Goal: Task Accomplishment & Management: Manage account settings

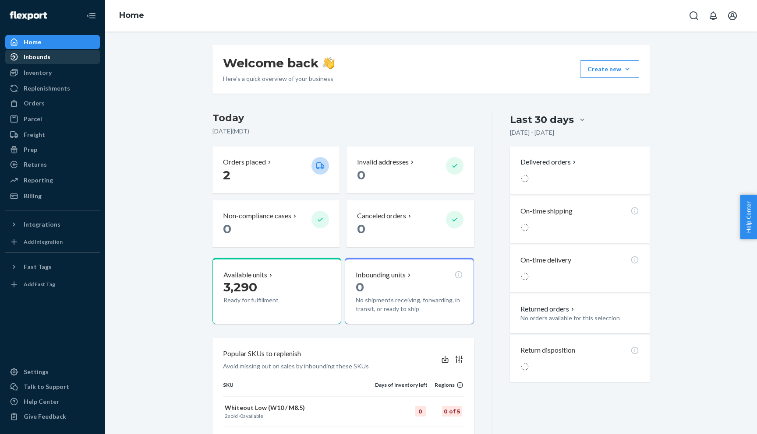
click at [62, 52] on div "Inbounds" at bounding box center [52, 57] width 93 height 12
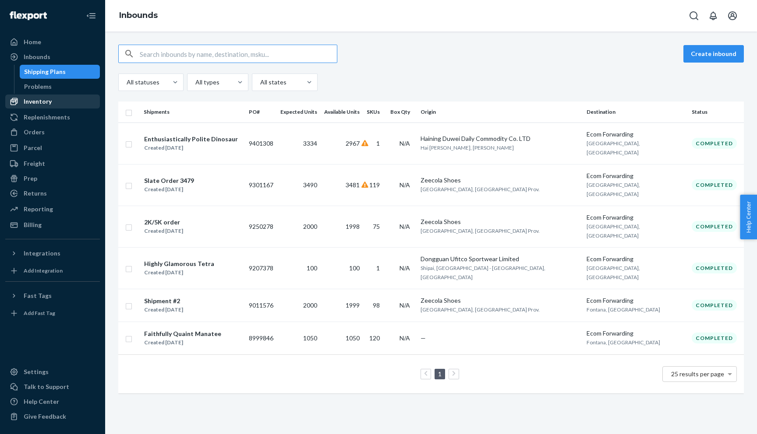
click at [51, 101] on div "Inventory" at bounding box center [52, 101] width 93 height 12
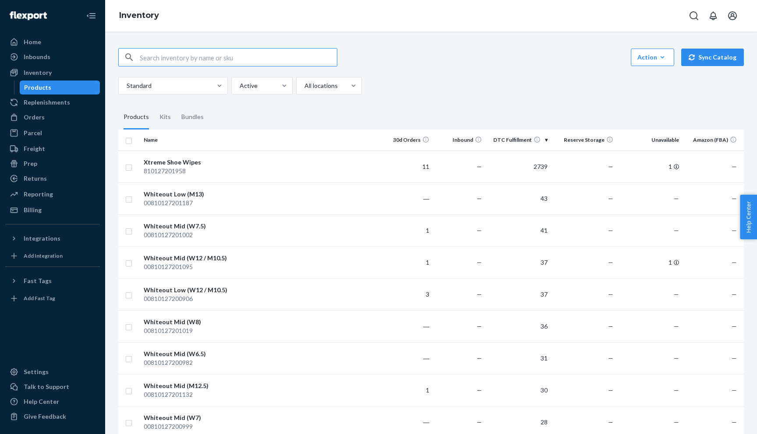
click at [200, 63] on input "text" at bounding box center [238, 58] width 197 height 18
type input "hat"
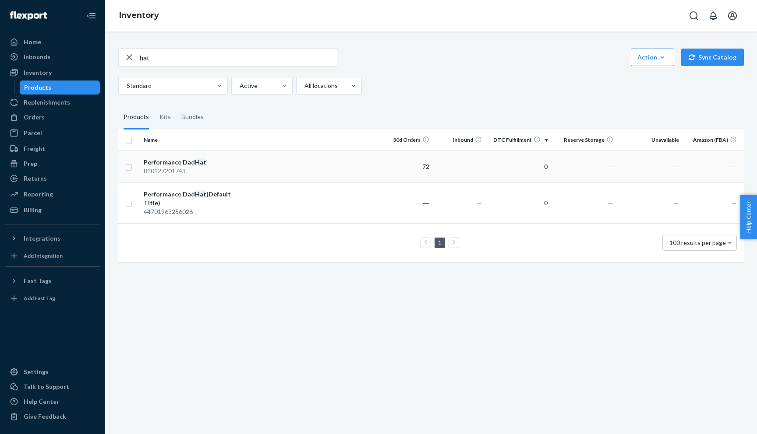
click at [201, 162] on em "Hat" at bounding box center [200, 162] width 11 height 7
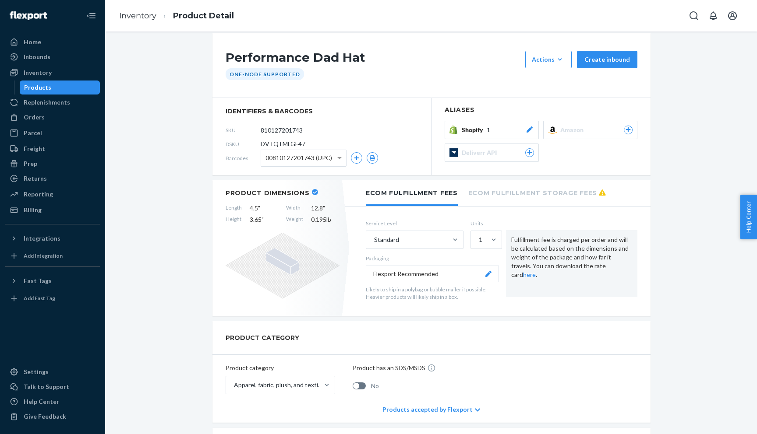
scroll to position [4, 0]
